Goal: Navigation & Orientation: Find specific page/section

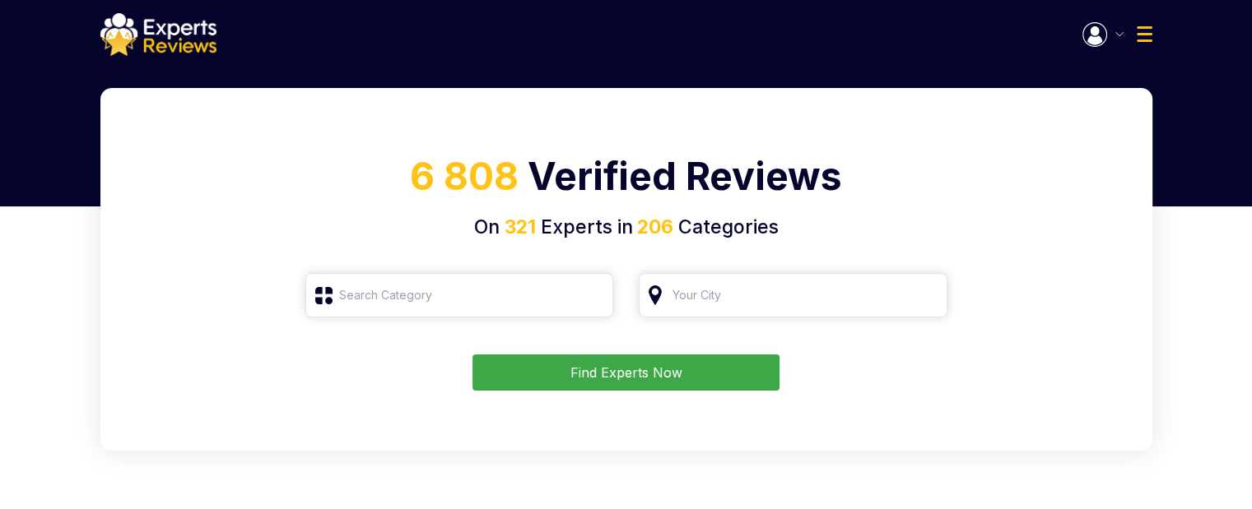
type input "Roofing"
click at [1116, 36] on button "button" at bounding box center [1102, 34] width 41 height 25
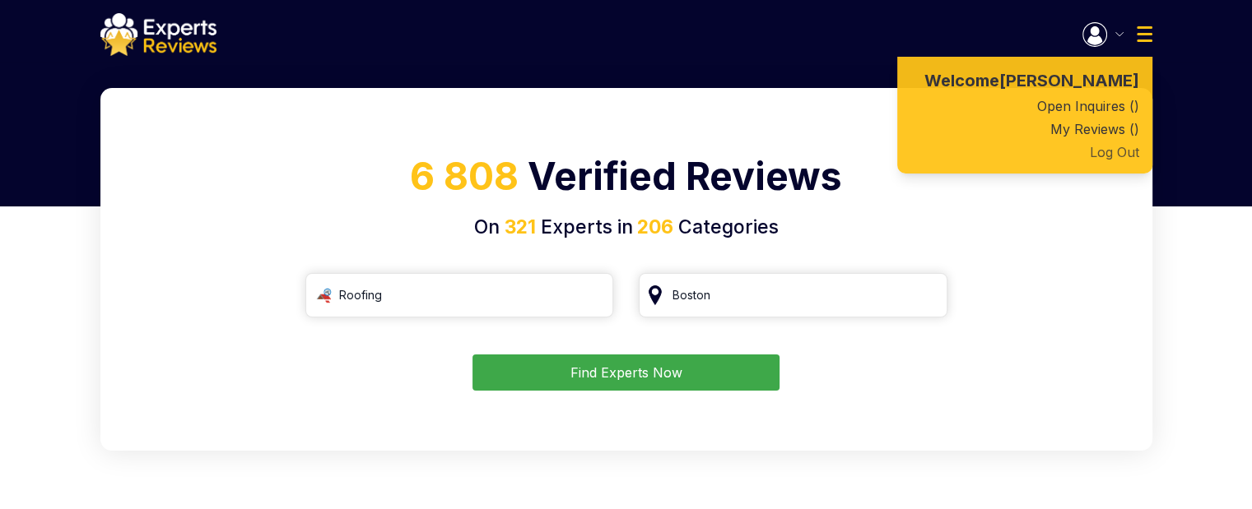
click at [1104, 154] on button "Log Out" at bounding box center [1024, 152] width 255 height 23
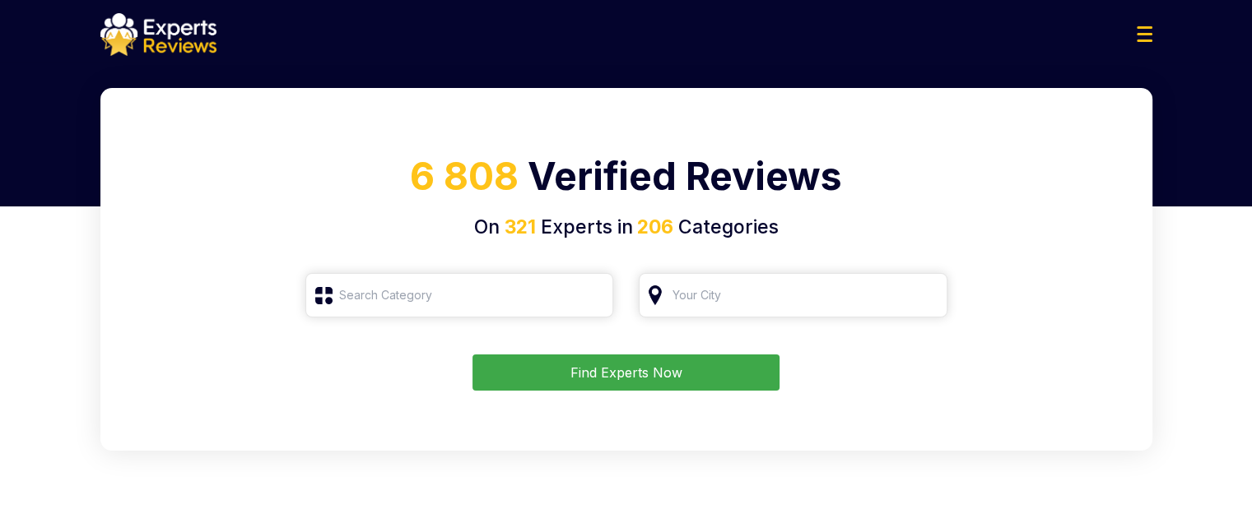
click at [1149, 30] on img at bounding box center [1145, 34] width 16 height 16
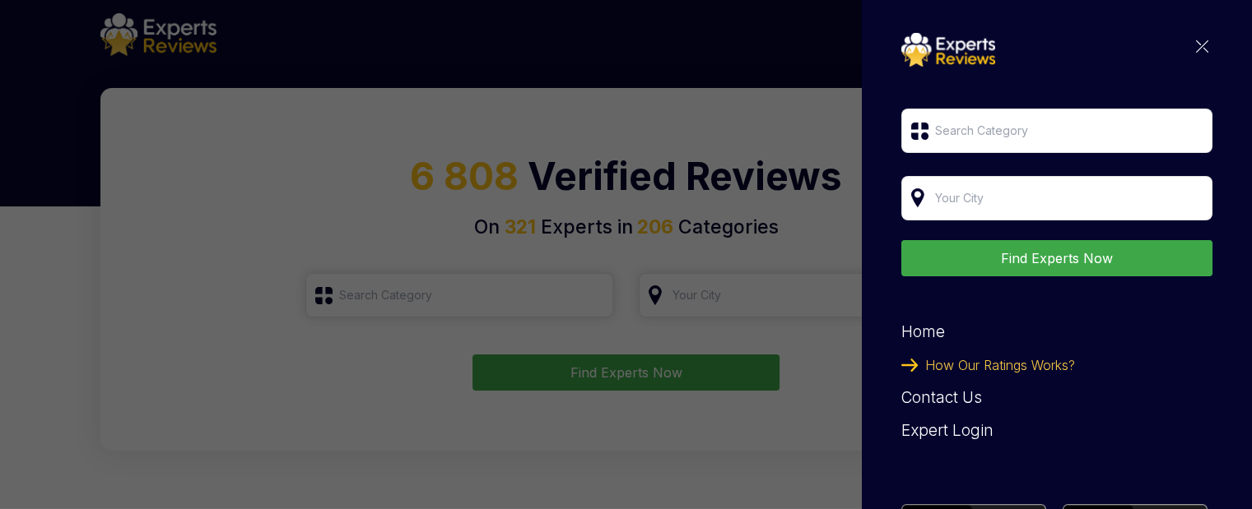
click at [1197, 44] on div "Find Experts Now Home How Our Ratings Works? Contact Us Expert Login All Review…" at bounding box center [1056, 339] width 311 height 612
